Goal: Book appointment/travel/reservation

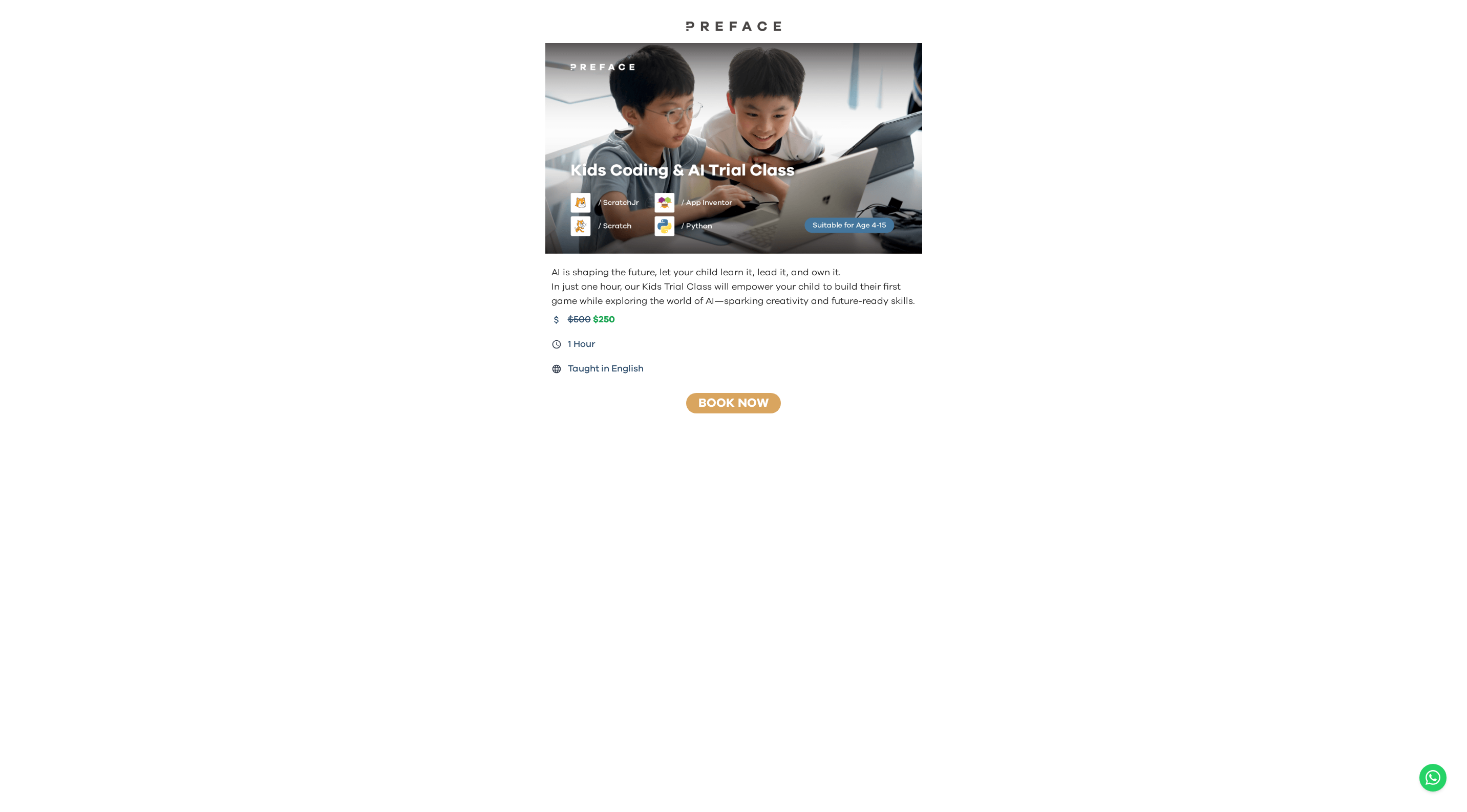
click at [728, 395] on div "Book Now" at bounding box center [734, 403] width 95 height 20
click at [731, 410] on link "Book Now" at bounding box center [733, 403] width 70 height 12
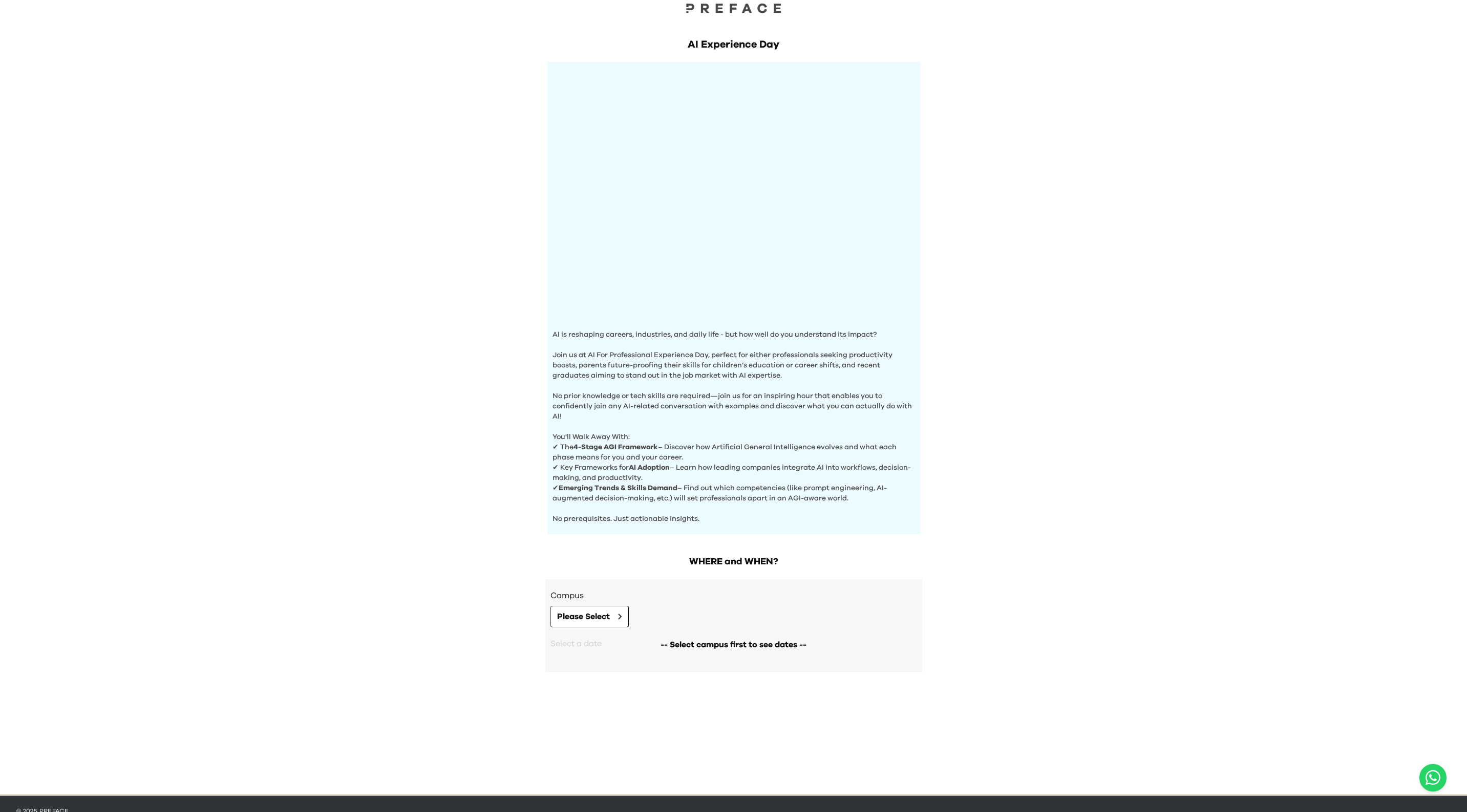
scroll to position [43, 0]
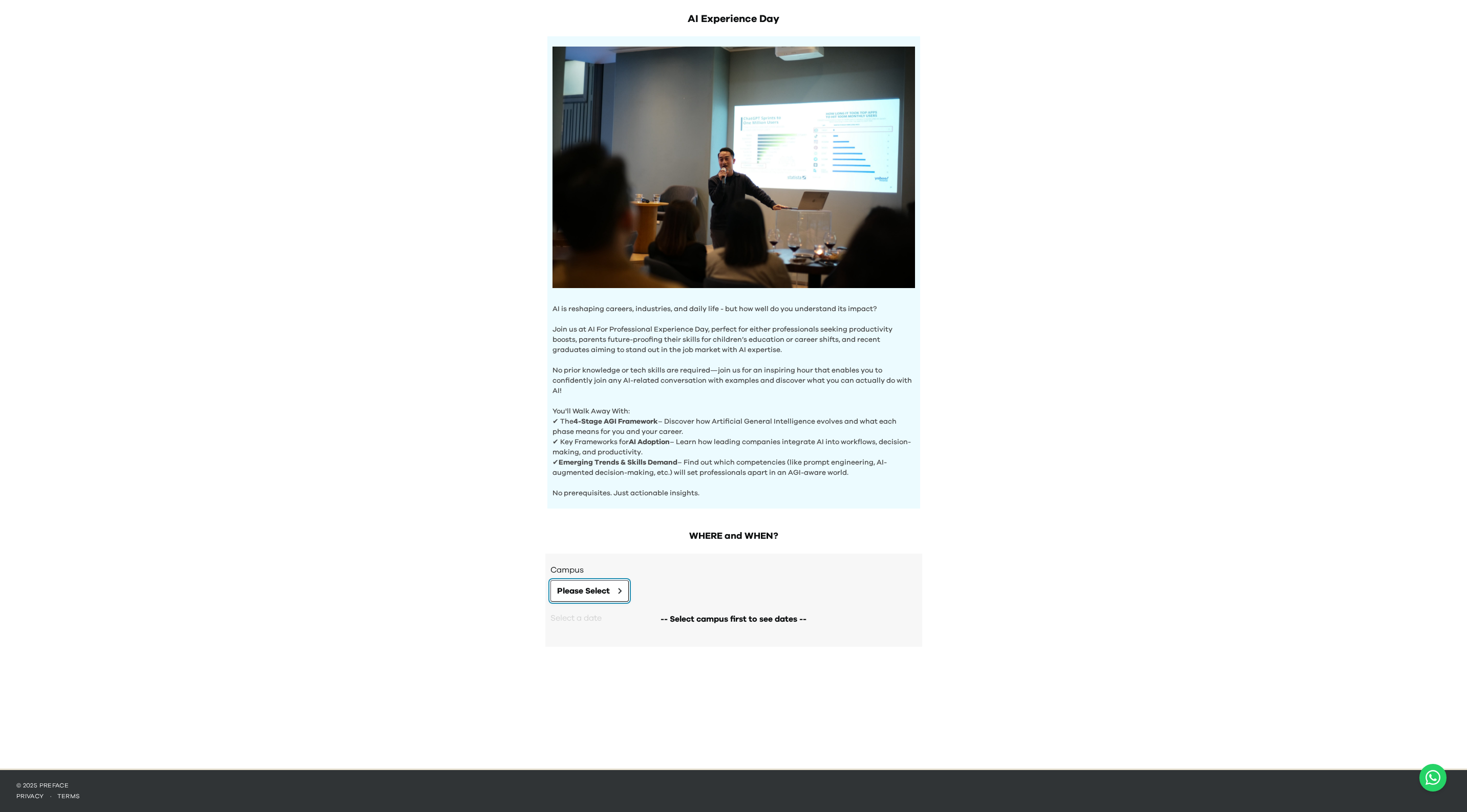
click at [620, 589] on icon at bounding box center [619, 590] width 3 height 5
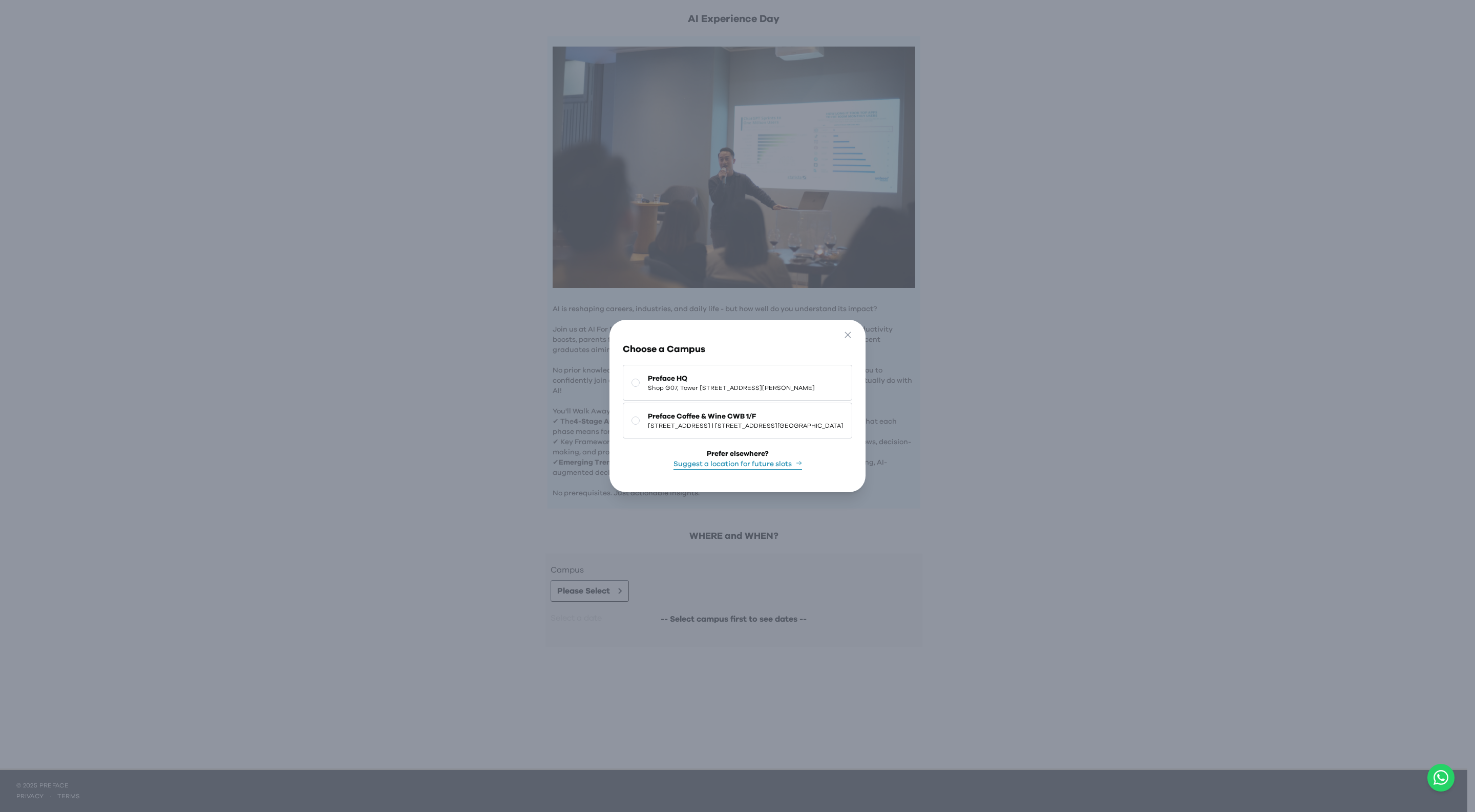
click at [648, 373] on span "Preface HQ" at bounding box center [732, 378] width 167 height 11
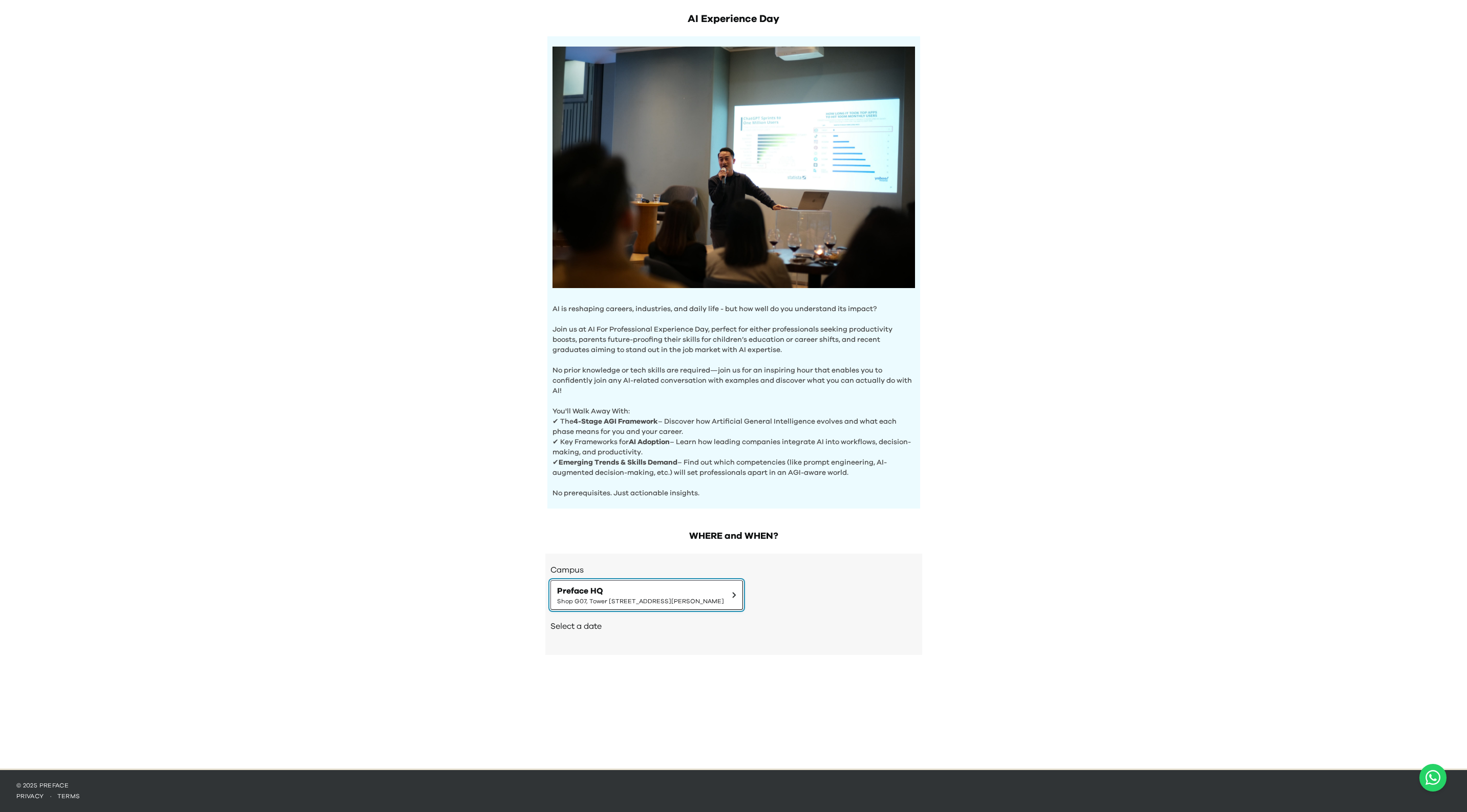
click at [573, 608] on button "Preface HQ Shop G07, Tower [STREET_ADDRESS][PERSON_NAME]" at bounding box center [646, 595] width 193 height 30
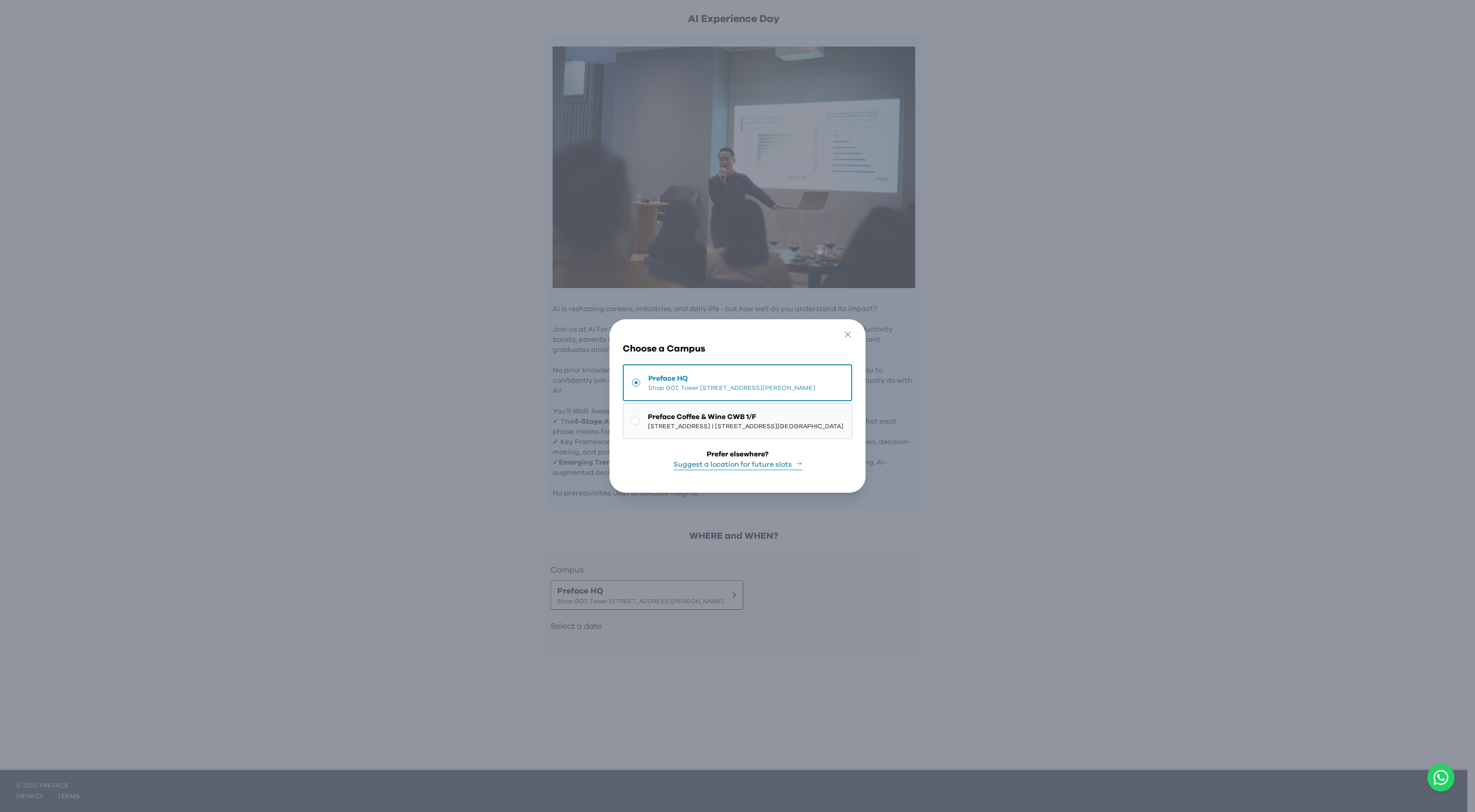
click at [629, 405] on button "Preface Coffee & Wine CWB 1/F 1/F, [STREET_ADDRESS] | [STREET_ADDRESS][GEOGRAPH…" at bounding box center [738, 420] width 230 height 36
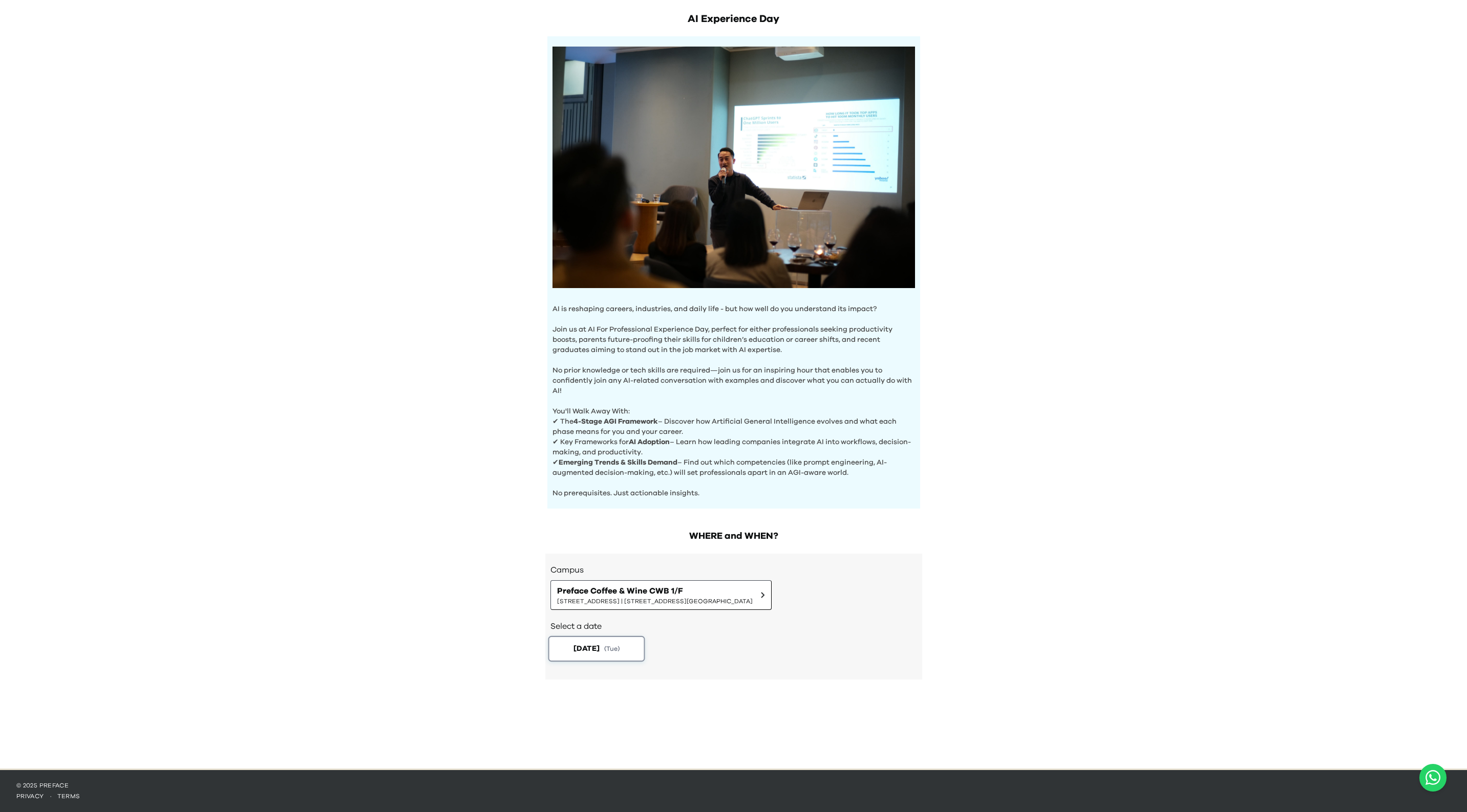
click at [585, 657] on button "[DATE] ( Tue )" at bounding box center [596, 649] width 97 height 26
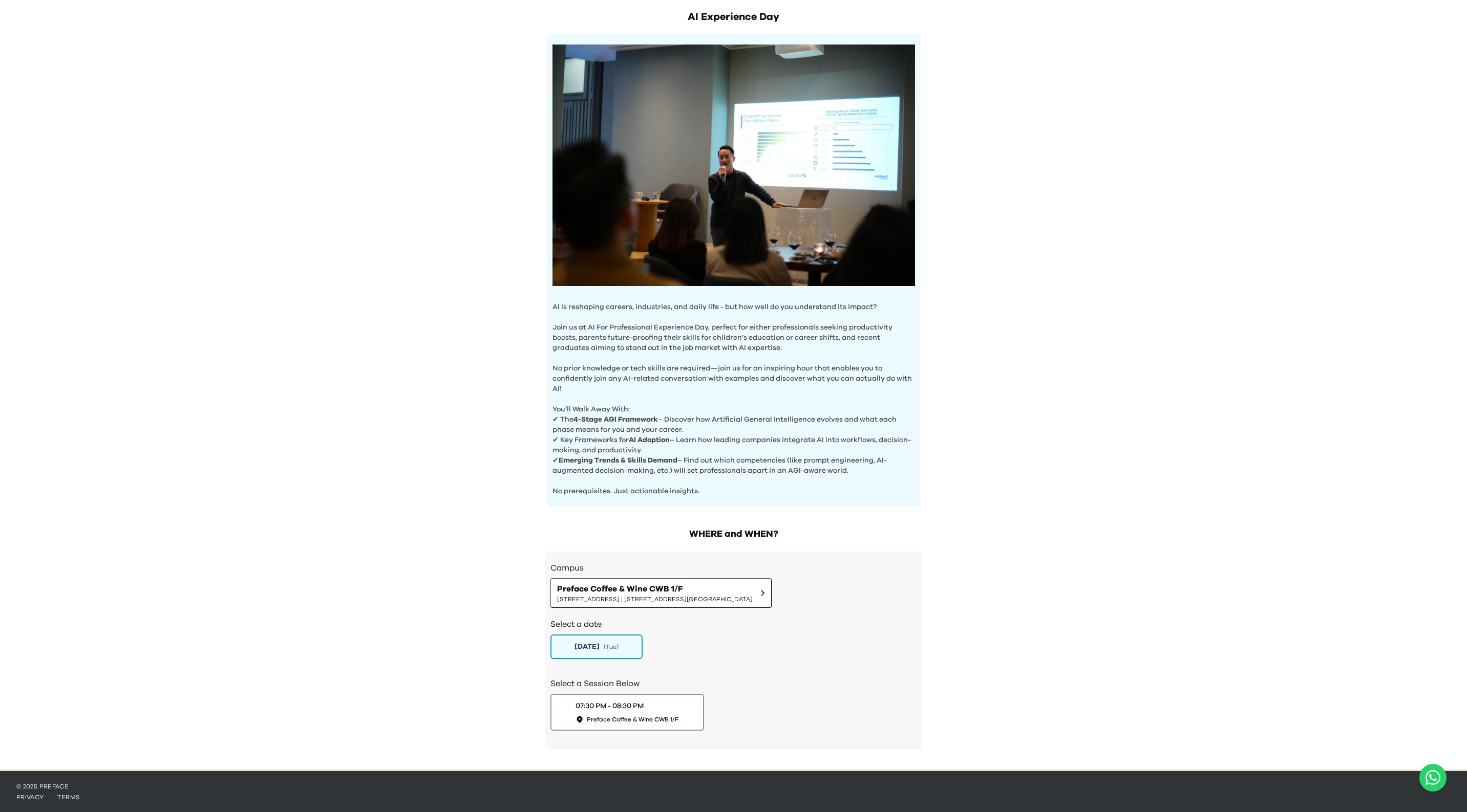
scroll to position [47, 0]
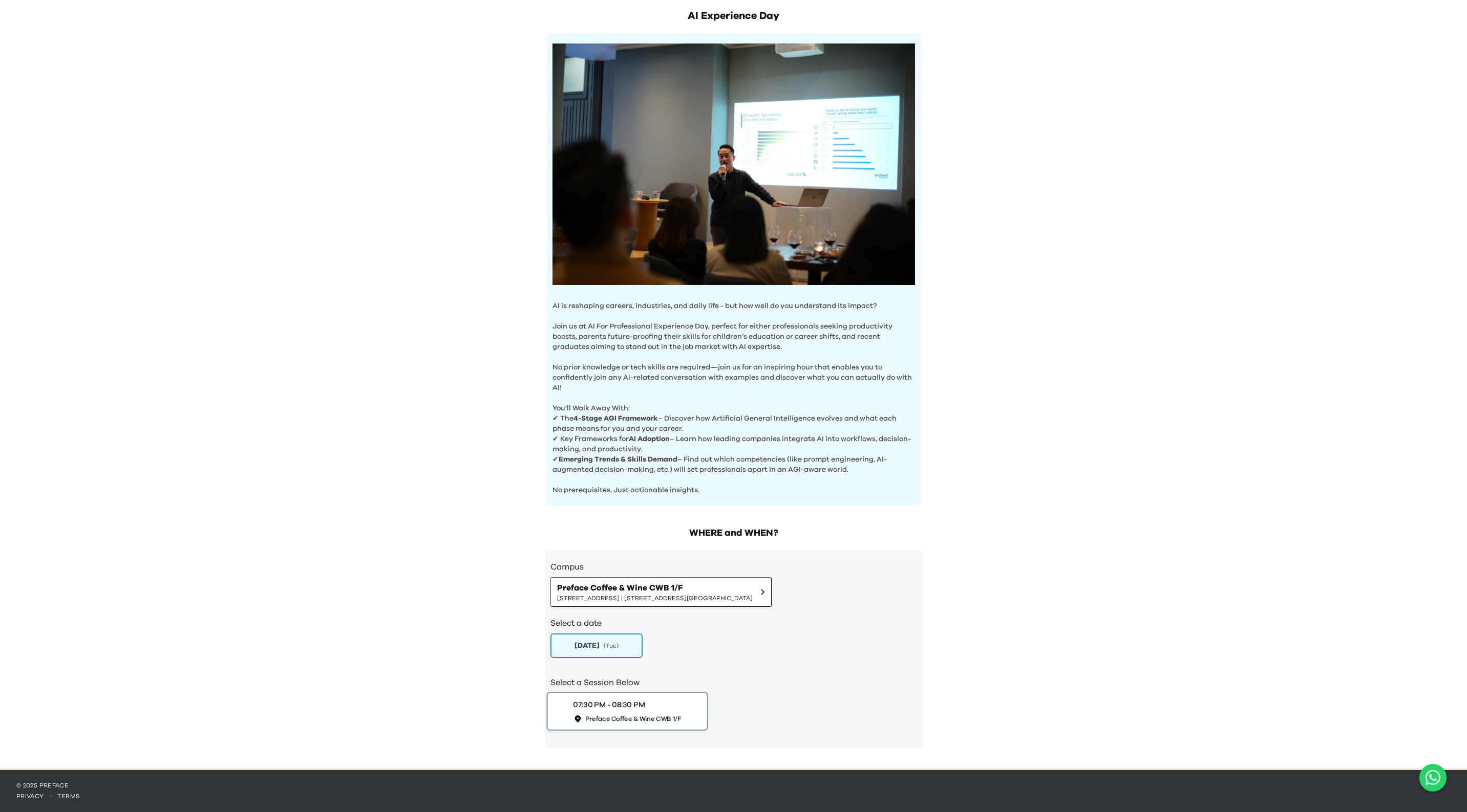
click at [573, 707] on div "07:30 PM - 08:30 PM" at bounding box center [609, 705] width 72 height 11
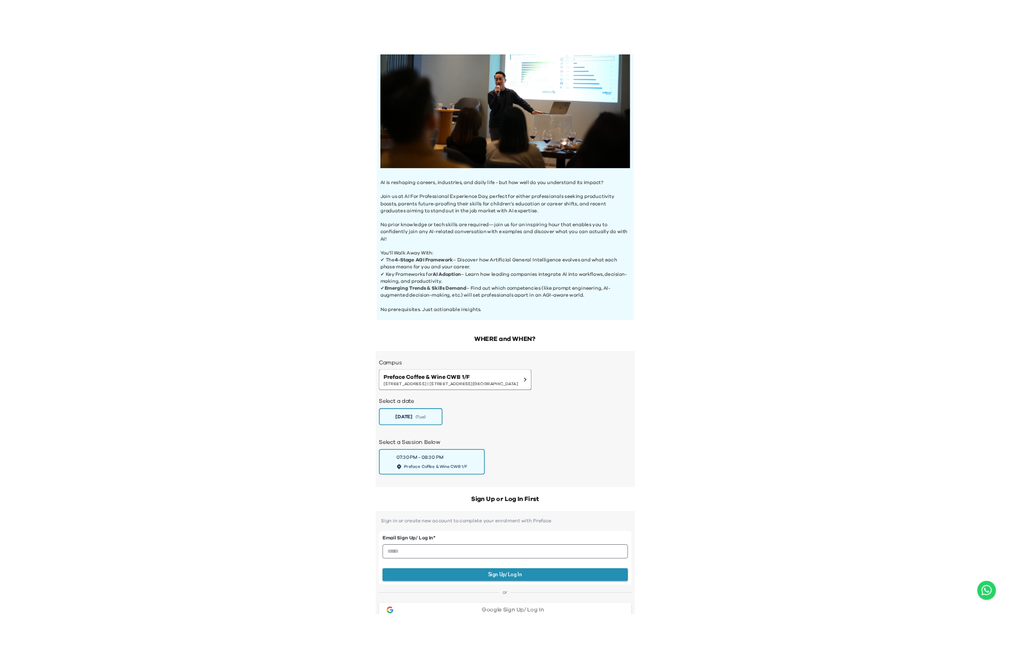
scroll to position [1, 0]
